Goal: Obtain resource: Obtain resource

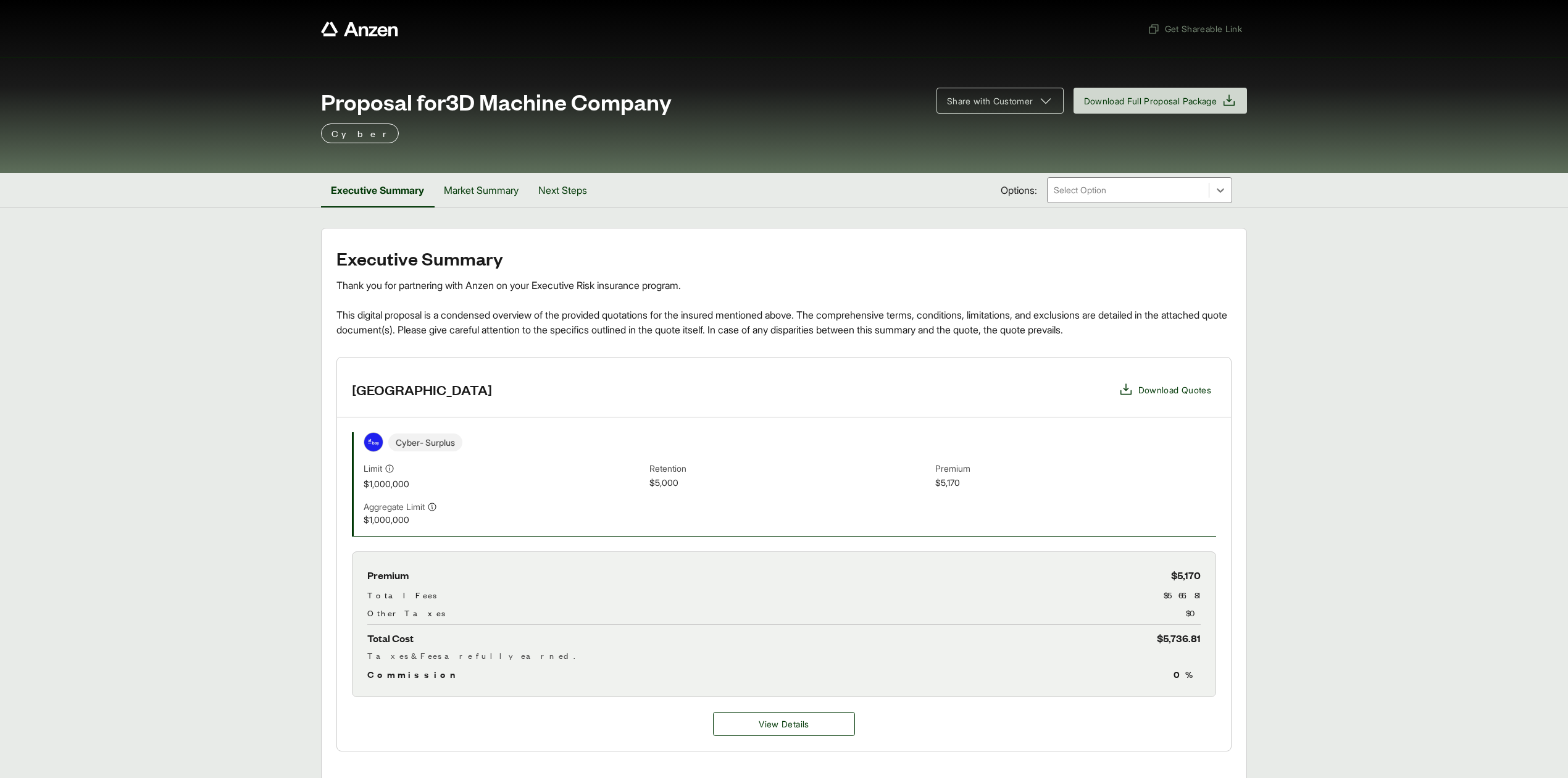
click at [1178, 391] on span "Download Quotes" at bounding box center [1174, 390] width 73 height 13
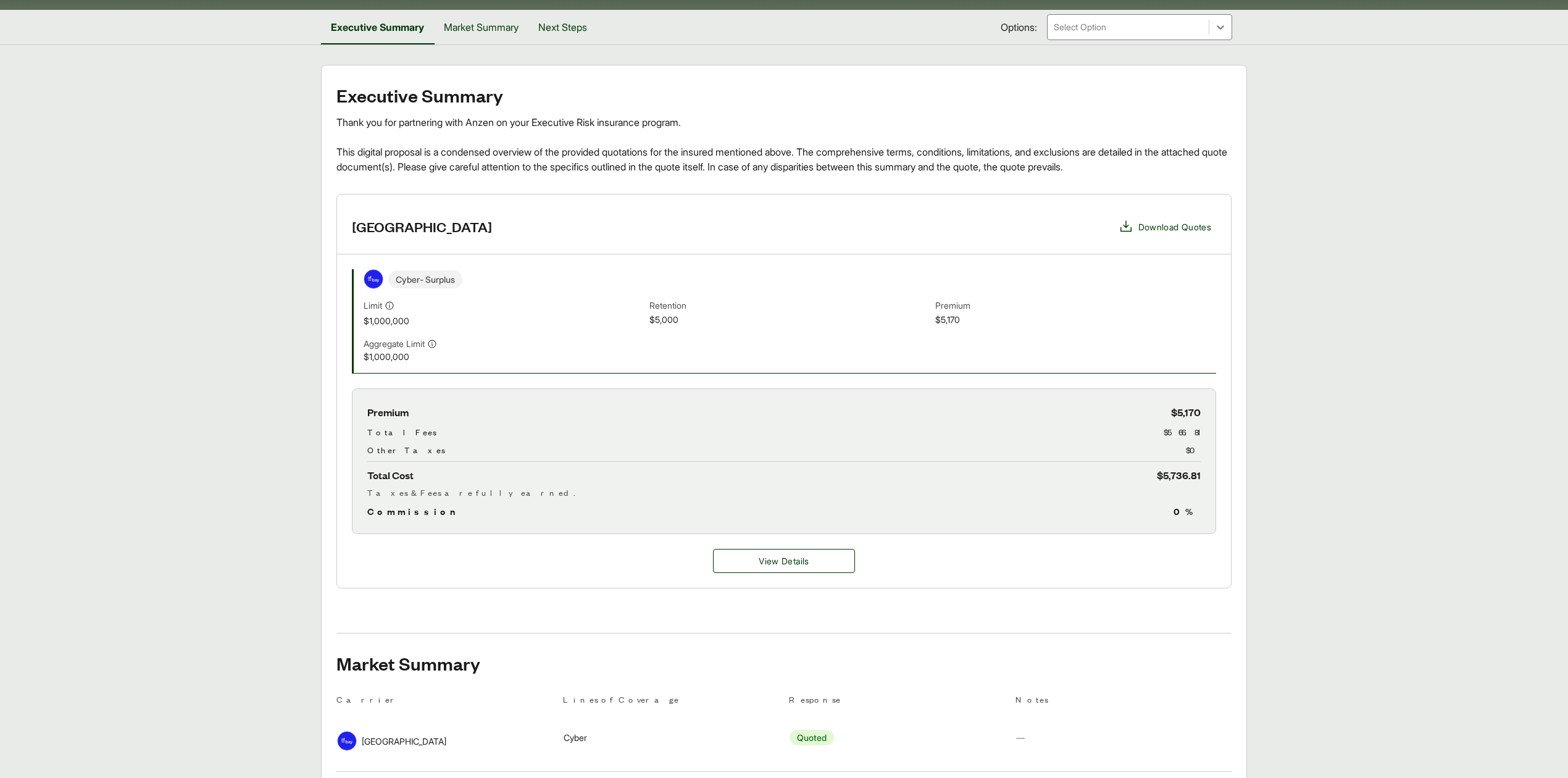
scroll to position [162, 0]
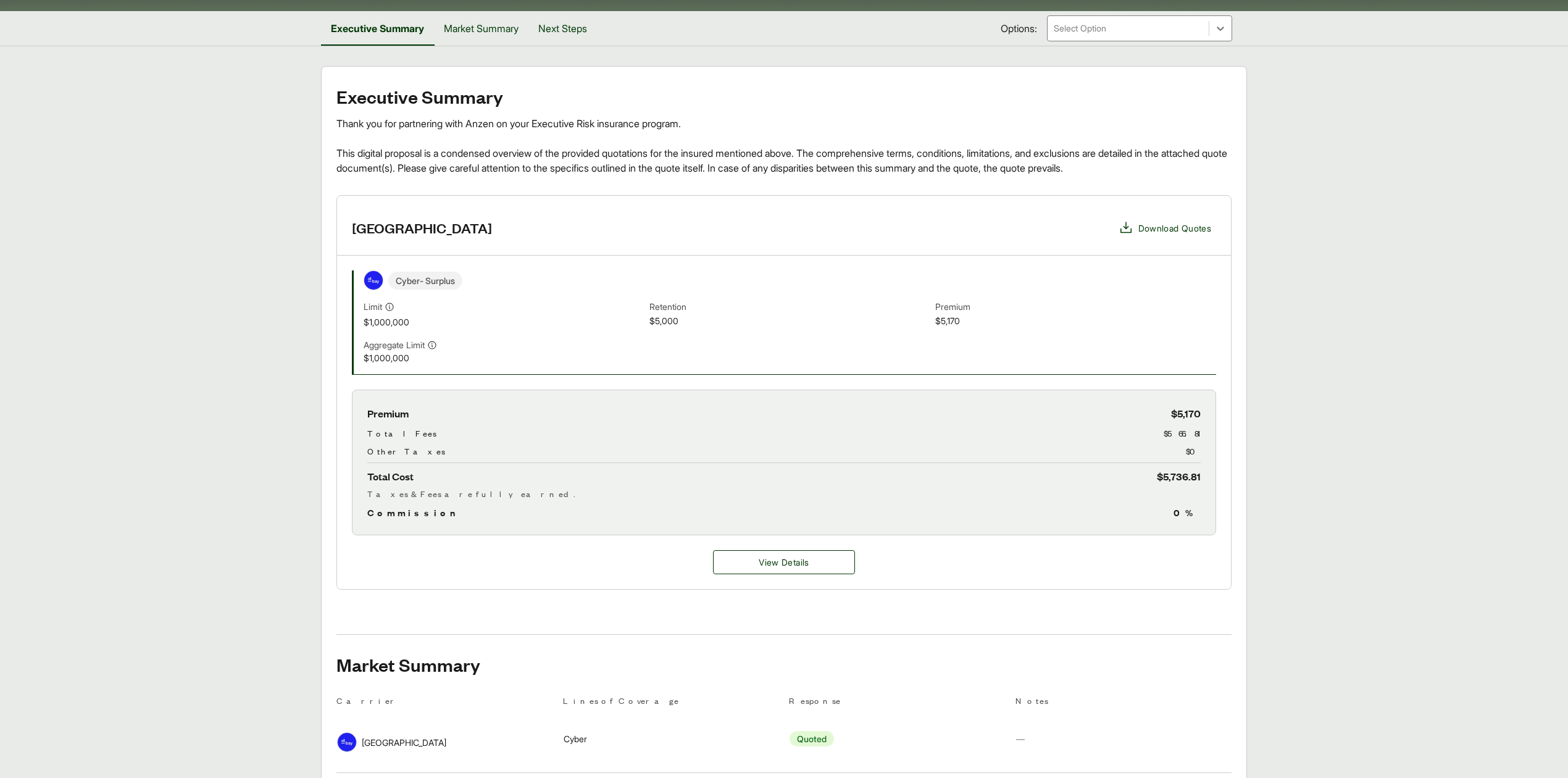
click at [269, 558] on main "Executive Summary Thank you for partnering with Anzen on your Executive Risk in…" at bounding box center [784, 518] width 1568 height 905
click at [491, 29] on button "Market Summary" at bounding box center [481, 29] width 95 height 34
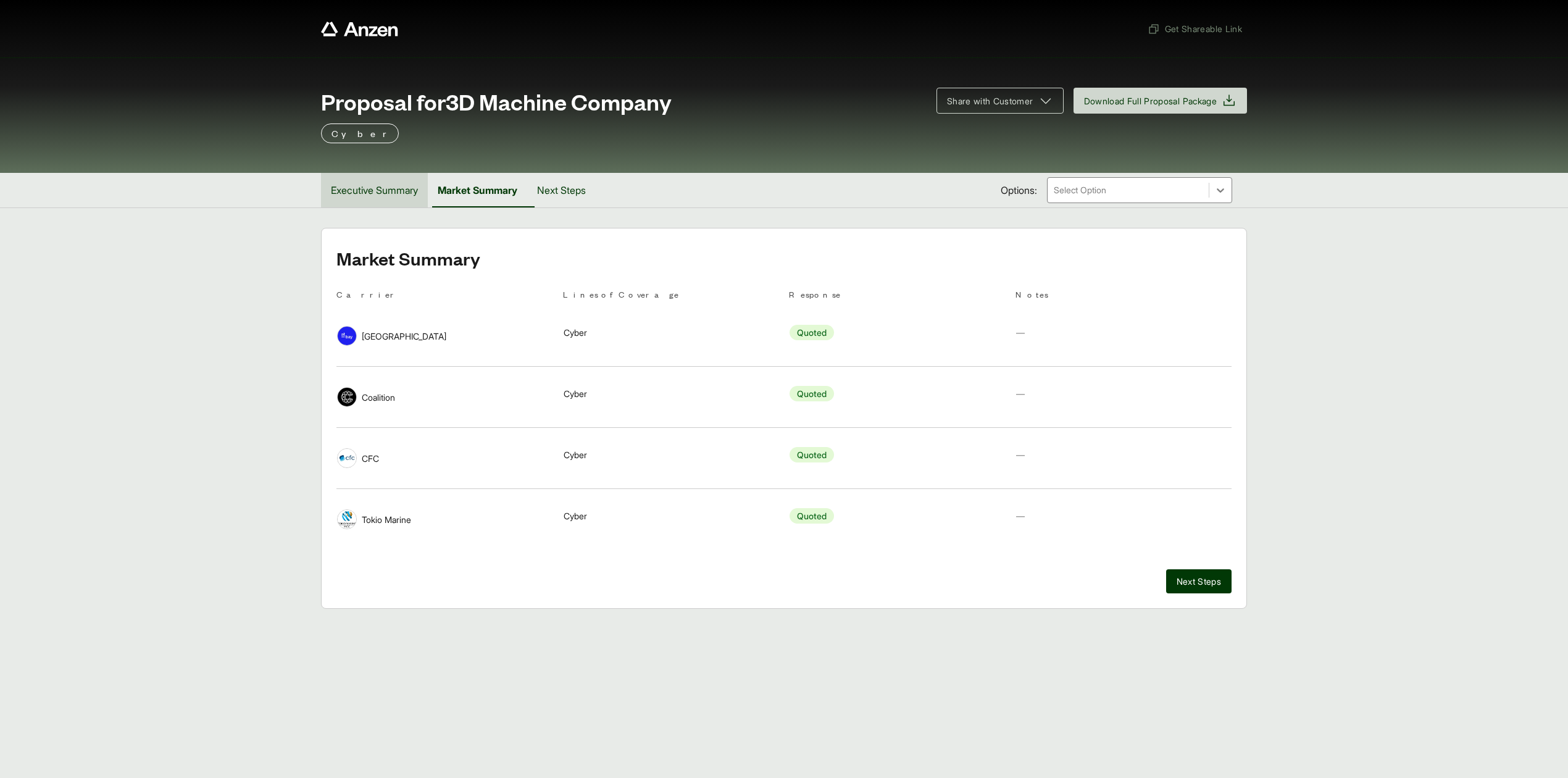
click at [355, 198] on button "Executive Summary" at bounding box center [375, 190] width 107 height 34
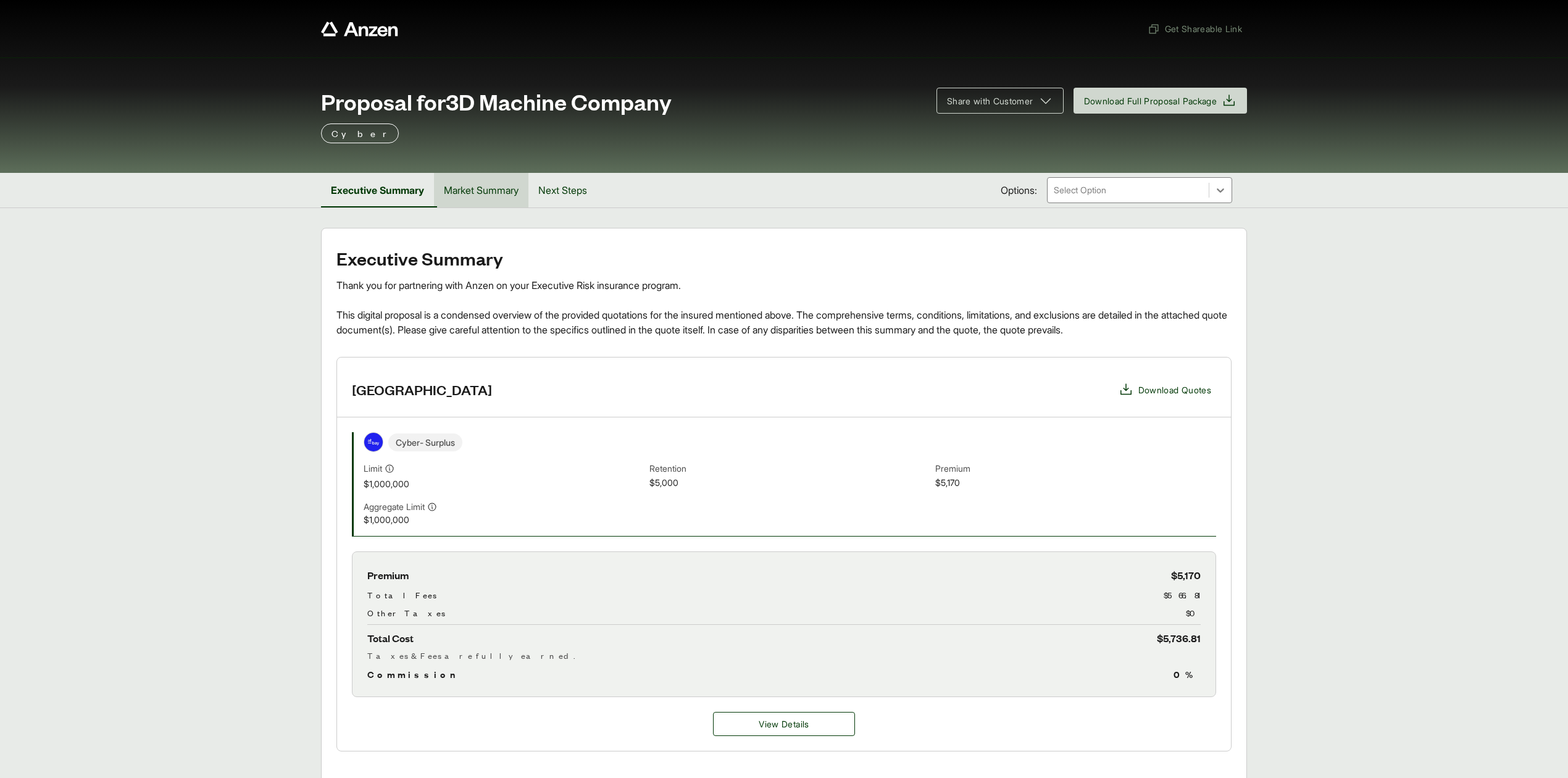
click at [490, 193] on button "Market Summary" at bounding box center [481, 190] width 95 height 34
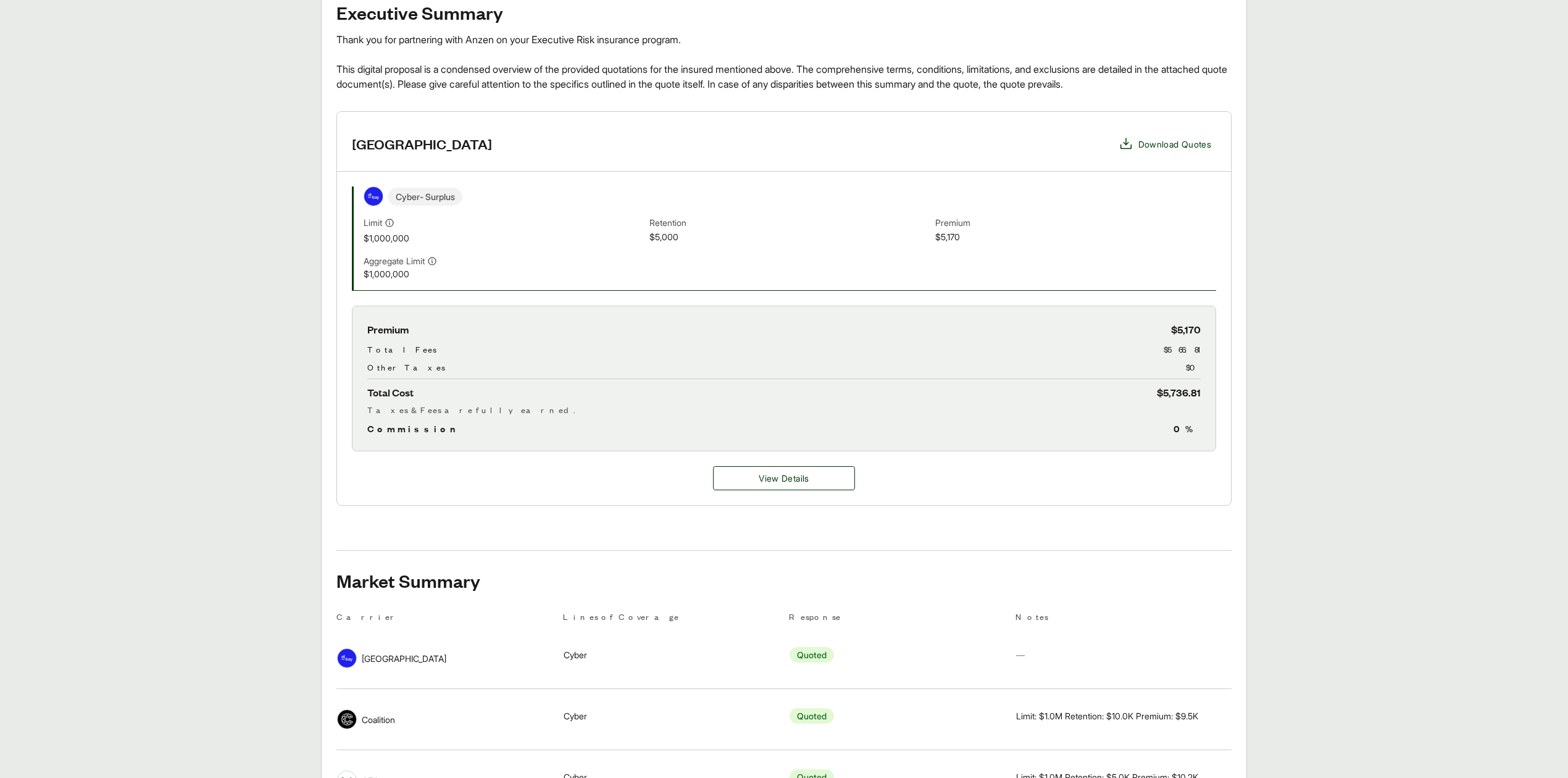
scroll to position [245, 0]
click at [768, 486] on span "View Details" at bounding box center [784, 479] width 50 height 13
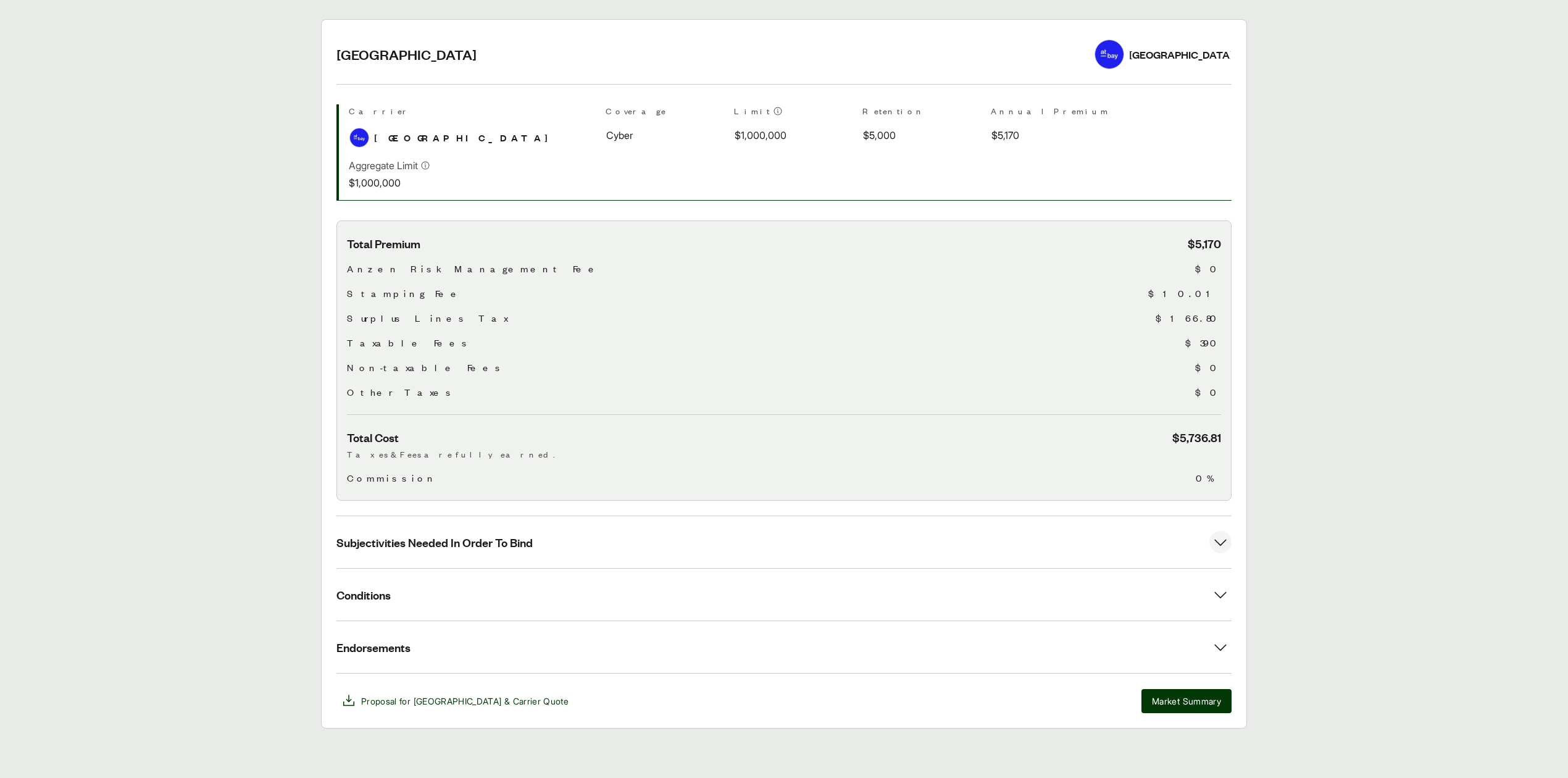
click at [544, 551] on button "Subjectivities Needed In Order To Bind" at bounding box center [784, 542] width 895 height 52
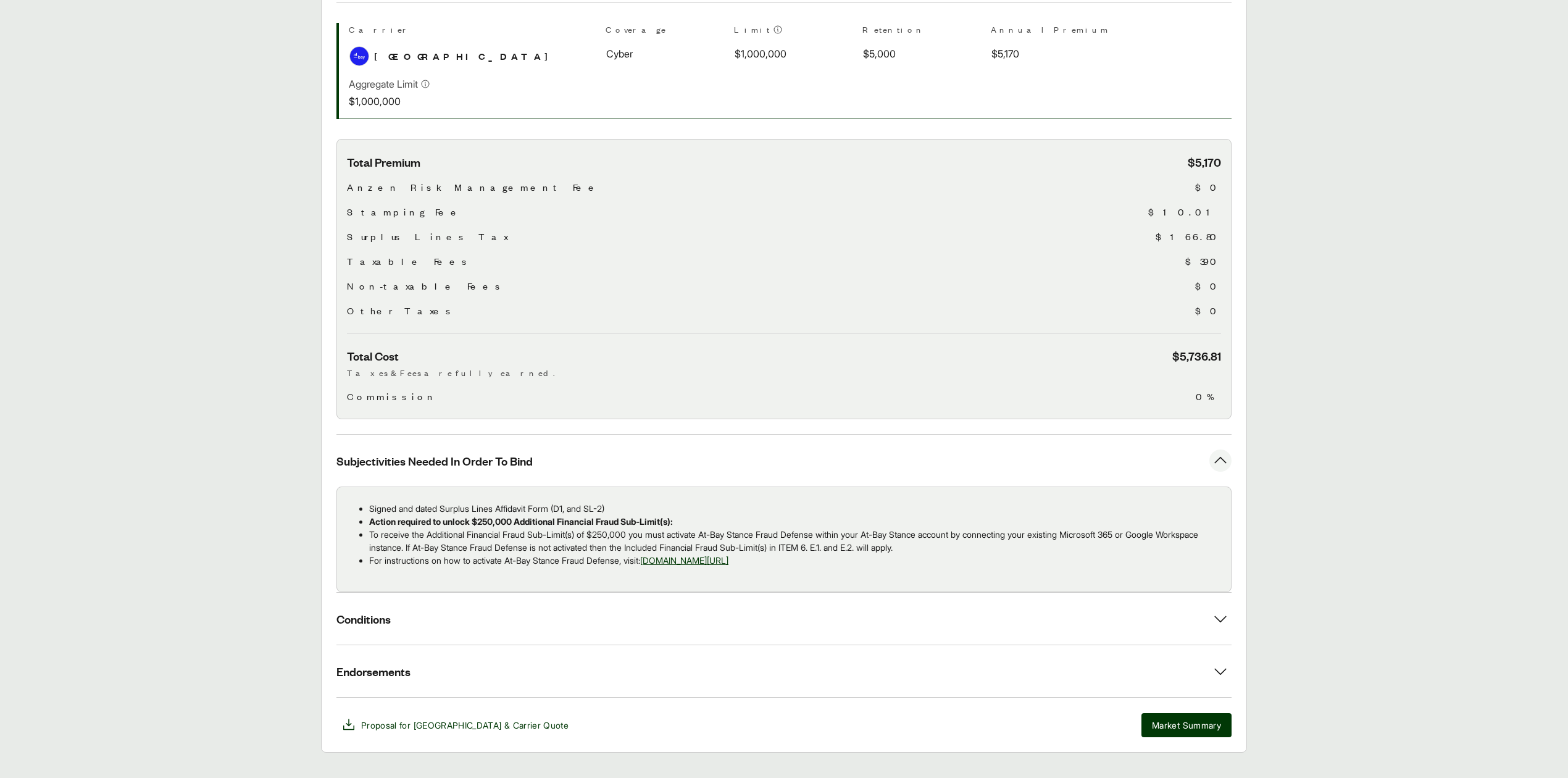
scroll to position [317, 0]
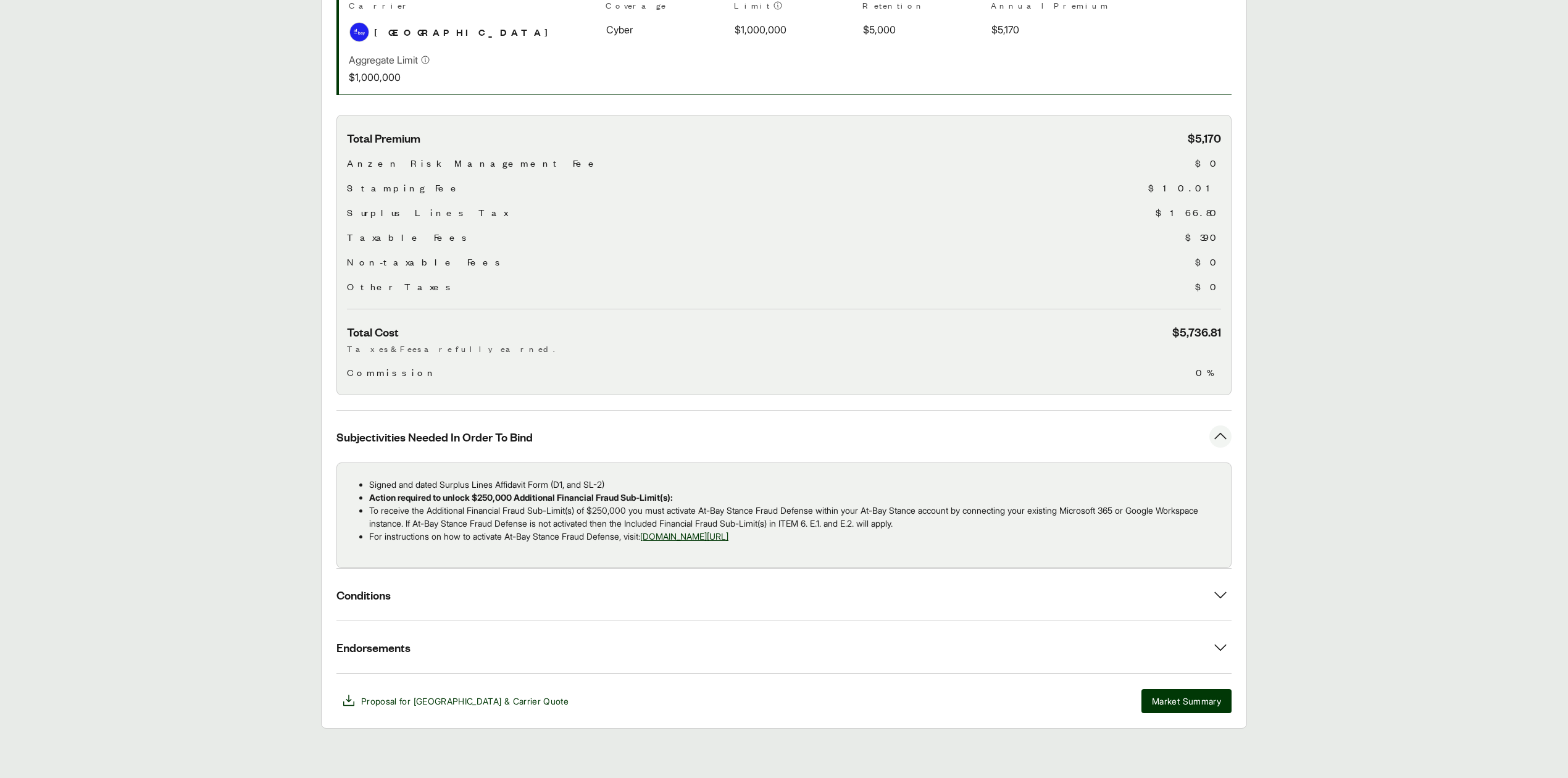
drag, startPoint x: 369, startPoint y: 483, endPoint x: 914, endPoint y: 544, distance: 548.4
click at [914, 544] on div "Signed and dated Surplus Lines Affidavit Form (D1, and SL-2) Action required to…" at bounding box center [784, 515] width 895 height 105
copy ul "Signed and dated Surplus Lines Affidavit Form (D1, and SL-2) Action required to…"
